Goal: Task Accomplishment & Management: Manage account settings

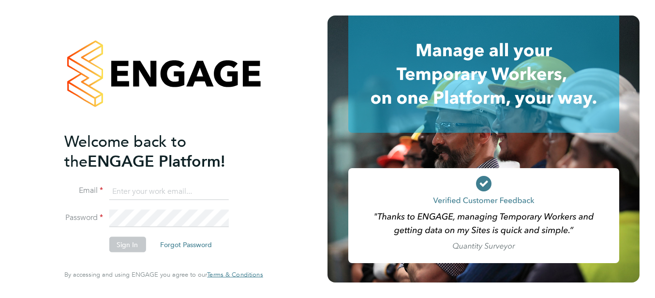
type input "[PERSON_NAME][EMAIL_ADDRESS][DOMAIN_NAME]"
click at [130, 243] on button "Sign In" at bounding box center [127, 244] width 37 height 15
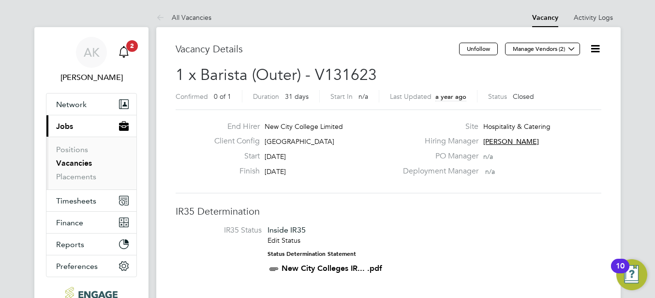
click at [127, 48] on span "2" at bounding box center [132, 46] width 12 height 12
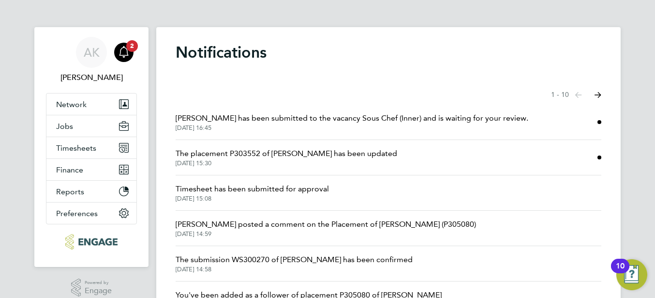
click at [246, 121] on span "Dominik Zak has been submitted to the vacancy Sous Chef (Inner) and is waiting …" at bounding box center [352, 118] width 353 height 12
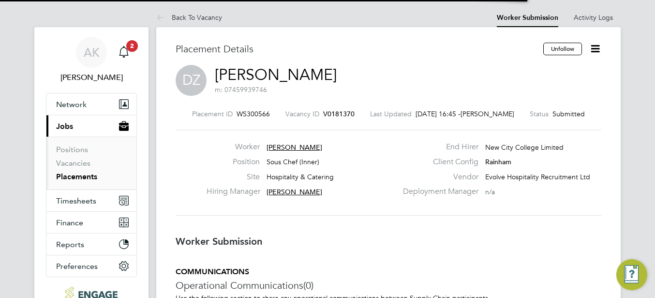
scroll to position [15, 191]
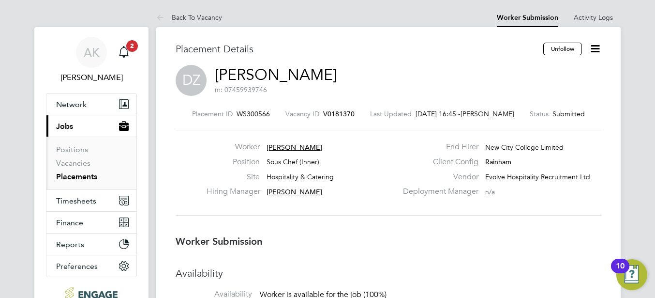
click at [597, 48] on icon at bounding box center [595, 49] width 12 height 12
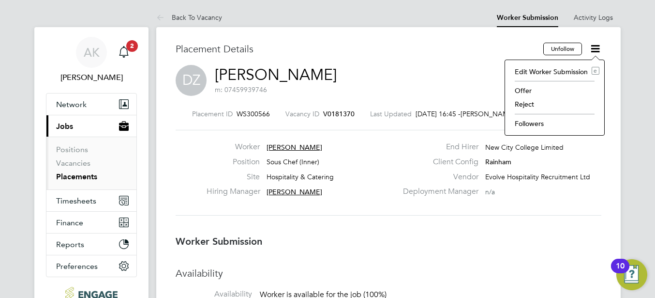
click at [518, 88] on li "Offer" at bounding box center [555, 91] width 90 height 14
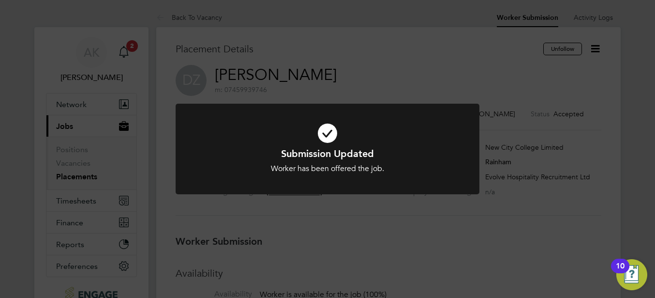
click at [329, 131] on icon at bounding box center [328, 133] width 252 height 38
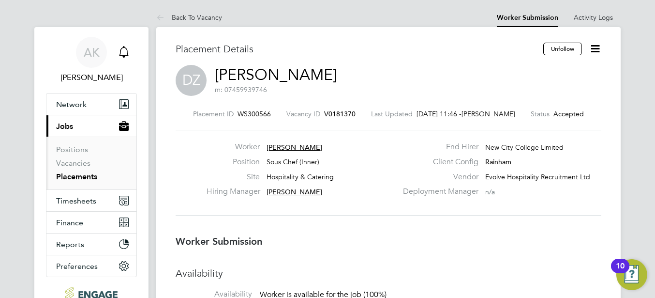
click at [124, 50] on icon "Main navigation" at bounding box center [124, 52] width 12 height 12
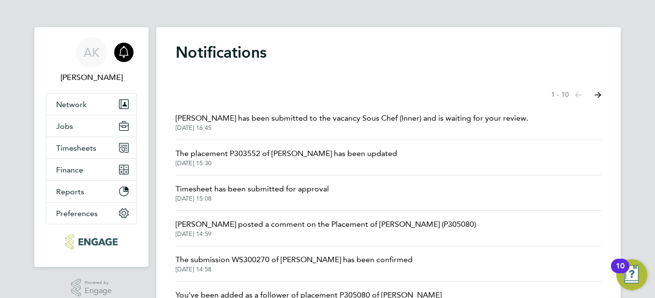
click at [331, 155] on span "The placement P303552 of Rui Rodrigues has been updated" at bounding box center [287, 154] width 222 height 12
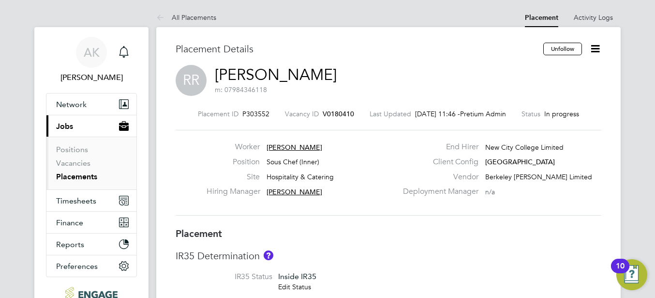
click at [595, 48] on icon at bounding box center [595, 49] width 12 height 12
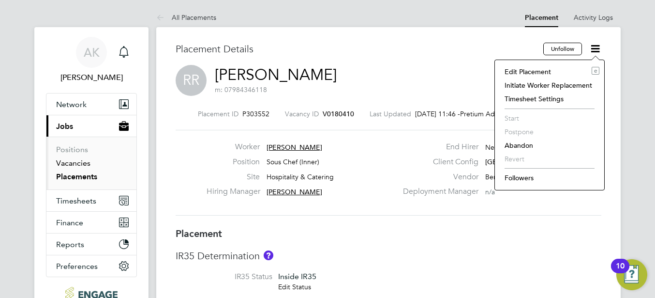
click at [78, 164] on link "Vacancies" at bounding box center [73, 162] width 34 height 9
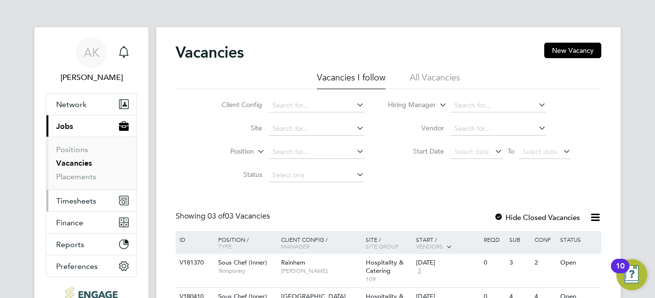
click at [75, 201] on span "Timesheets" at bounding box center [76, 200] width 40 height 9
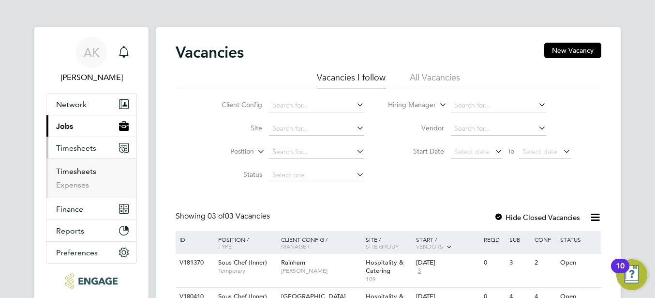
click at [78, 169] on link "Timesheets" at bounding box center [76, 170] width 40 height 9
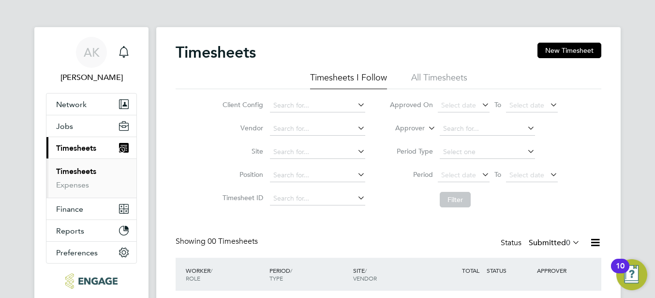
click at [653, 60] on div "AK Anna Kucharska Notifications Applications: Network Sites Workers Jobs Positi…" at bounding box center [327, 185] width 655 height 371
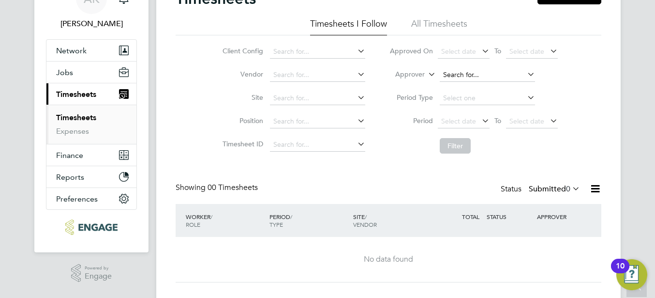
click at [488, 75] on input at bounding box center [487, 75] width 95 height 14
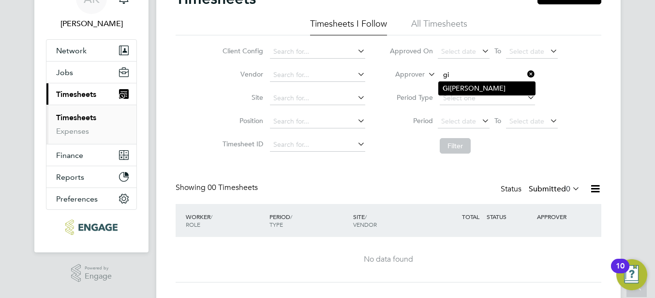
click at [475, 85] on li "Gi uliana Baldan" at bounding box center [487, 88] width 96 height 13
type input "Giuliana Baldan"
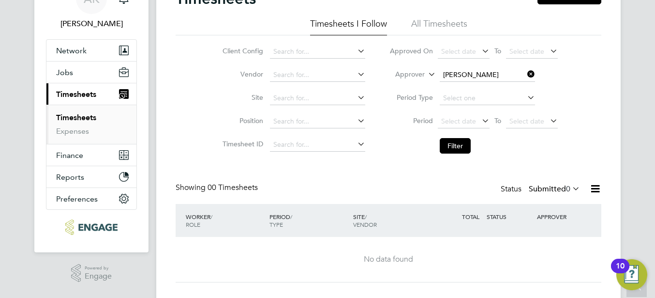
click at [571, 183] on icon at bounding box center [571, 188] width 0 height 14
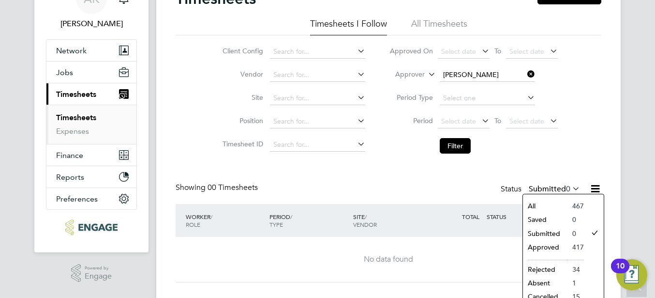
click at [533, 201] on li "All" at bounding box center [545, 206] width 45 height 14
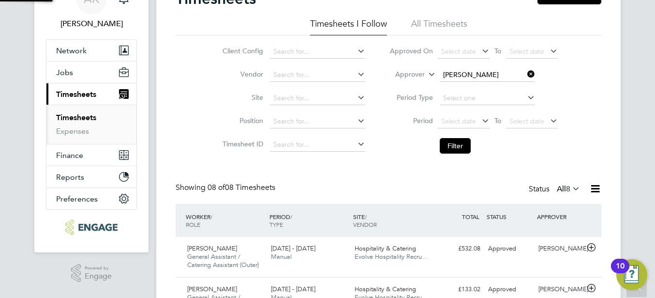
scroll to position [32, 84]
